Goal: Navigation & Orientation: Go to known website

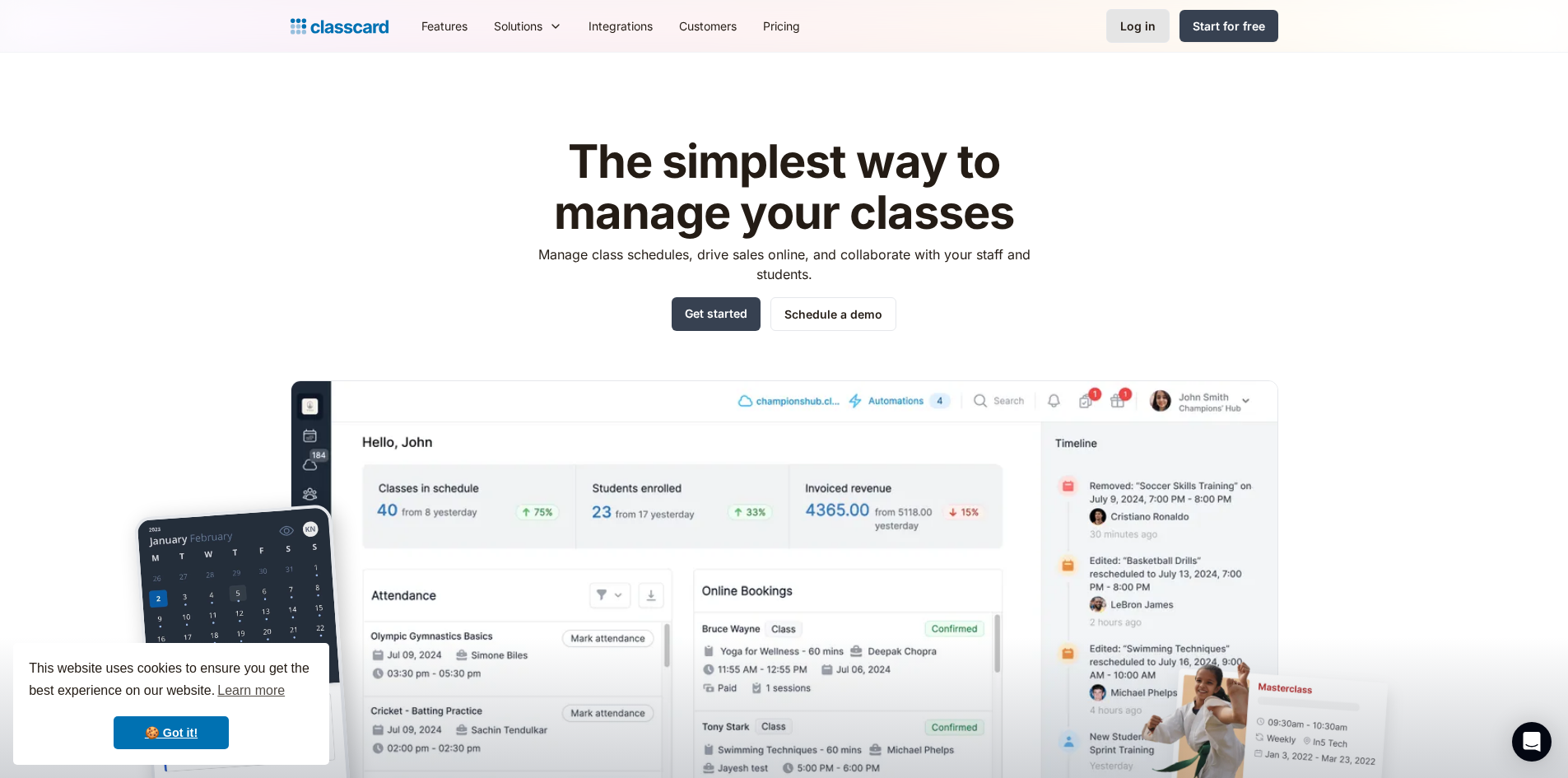
click at [1152, 25] on div "Log in" at bounding box center [1138, 26] width 35 height 18
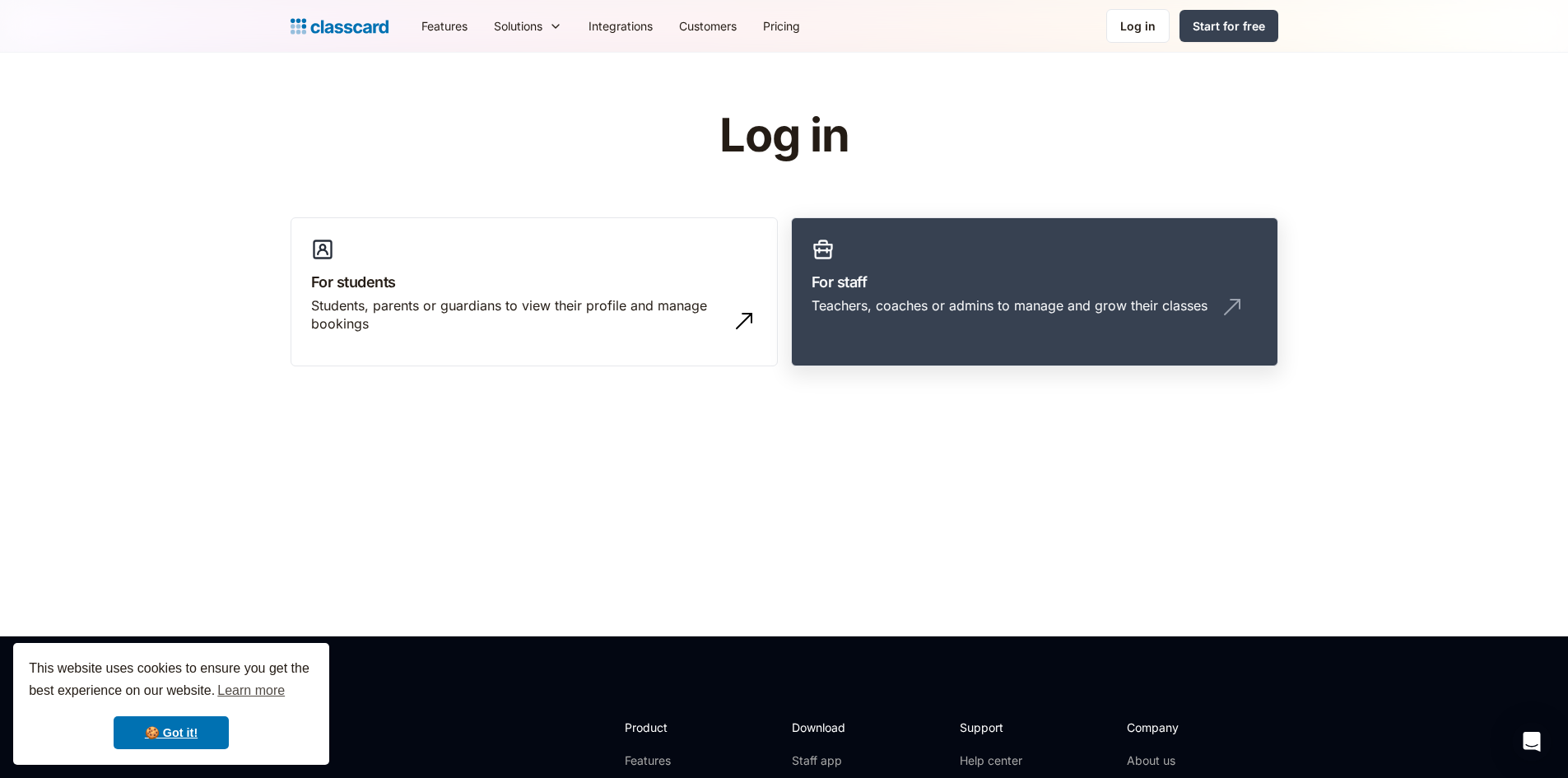
click at [907, 289] on h3 "For staff" at bounding box center [1035, 282] width 446 height 23
